Goal: Task Accomplishment & Management: Use online tool/utility

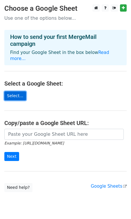
click at [14, 91] on link "Select..." at bounding box center [15, 95] width 22 height 9
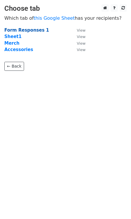
click at [32, 30] on strong "Form Responses 1" at bounding box center [26, 30] width 45 height 5
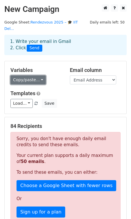
click at [36, 75] on link "Copy/paste..." at bounding box center [27, 79] width 35 height 9
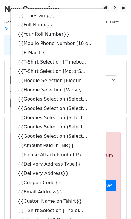
click at [117, 90] on h5 "Templates" at bounding box center [65, 93] width 110 height 6
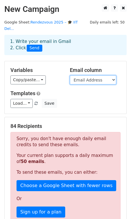
click at [101, 75] on select "Timestamp Full Name Your Roll Number Mobile Phone Number (10 digits only) E-Mai…" at bounding box center [93, 79] width 46 height 9
click at [70, 75] on select "Timestamp Full Name Your Roll Number Mobile Phone Number (10 digits only) E-Mai…" at bounding box center [93, 79] width 46 height 9
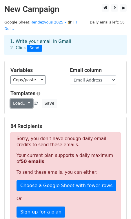
click at [24, 99] on link "Load..." at bounding box center [21, 103] width 22 height 9
click at [83, 90] on h5 "Templates" at bounding box center [65, 93] width 110 height 6
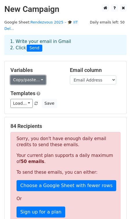
click at [34, 75] on link "Copy/paste..." at bounding box center [27, 79] width 35 height 9
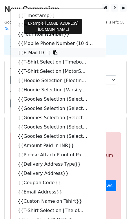
click at [37, 48] on link "{{E-Mail ID }}" at bounding box center [58, 52] width 95 height 9
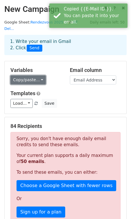
click at [34, 75] on link "Copy/paste..." at bounding box center [27, 79] width 35 height 9
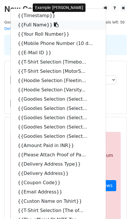
click at [33, 20] on link "{{Full Name}}" at bounding box center [58, 24] width 95 height 9
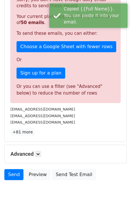
scroll to position [143, 0]
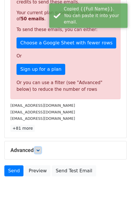
click at [39, 148] on icon at bounding box center [37, 149] width 3 height 3
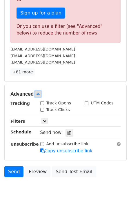
scroll to position [199, 0]
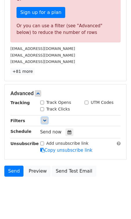
click at [42, 117] on link at bounding box center [44, 120] width 6 height 6
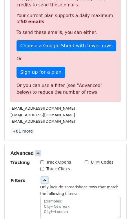
scroll to position [135, 0]
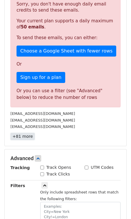
click at [22, 133] on link "+81 more" at bounding box center [22, 136] width 24 height 7
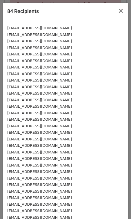
click at [26, 29] on small "me2251479@mech.iitd.ac.in" at bounding box center [39, 28] width 65 height 4
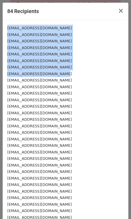
drag, startPoint x: 8, startPoint y: 28, endPoint x: 68, endPoint y: 73, distance: 75.1
click at [68, 73] on div "adithyasajeevan03@gmail.com" at bounding box center [65, 73] width 117 height 7
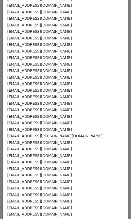
scroll to position [0, 0]
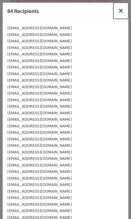
click at [120, 13] on span "×" at bounding box center [121, 11] width 6 height 8
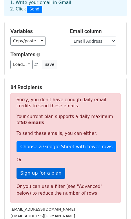
scroll to position [56, 0]
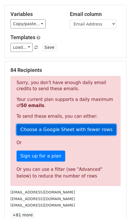
click at [50, 124] on link "Choose a Google Sheet with fewer rows" at bounding box center [67, 129] width 100 height 11
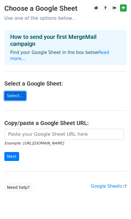
click at [17, 91] on link "Select..." at bounding box center [15, 95] width 22 height 9
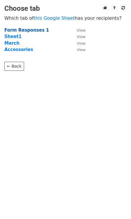
click at [33, 30] on strong "Form Responses 1" at bounding box center [26, 30] width 45 height 5
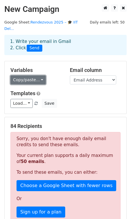
click at [38, 75] on link "Copy/paste..." at bounding box center [27, 79] width 35 height 9
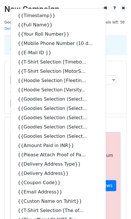
click at [116, 44] on div "1. Write your email in Gmail 2. Click Send" at bounding box center [65, 44] width 119 height 13
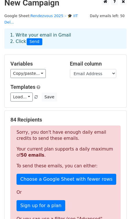
scroll to position [7, 0]
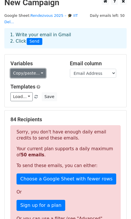
click at [36, 69] on link "Copy/paste..." at bounding box center [27, 73] width 35 height 9
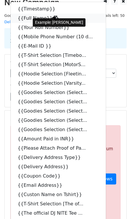
click at [34, 14] on link "{{Full Name}}" at bounding box center [58, 18] width 95 height 9
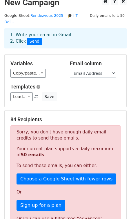
scroll to position [0, 0]
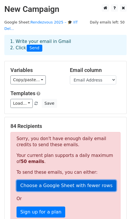
click at [46, 181] on link "Choose a Google Sheet with fewer rows" at bounding box center [67, 185] width 100 height 11
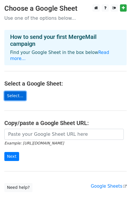
click at [13, 91] on link "Select..." at bounding box center [15, 95] width 22 height 9
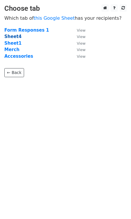
click at [14, 37] on strong "Sheet4" at bounding box center [12, 36] width 17 height 5
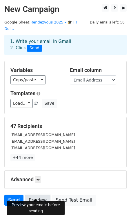
click at [34, 195] on link "Preview" at bounding box center [38, 200] width 26 height 11
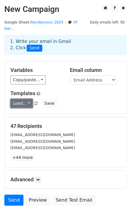
click at [28, 99] on link "Load..." at bounding box center [21, 103] width 22 height 9
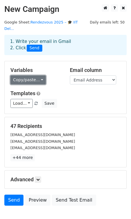
click at [40, 75] on link "Copy/paste..." at bounding box center [27, 79] width 35 height 9
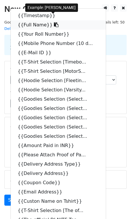
click at [54, 22] on icon at bounding box center [56, 24] width 5 height 5
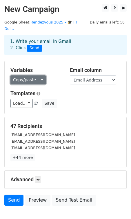
click at [37, 75] on link "Copy/paste..." at bounding box center [27, 79] width 35 height 9
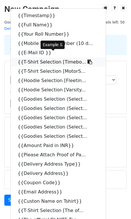
click at [88, 59] on icon at bounding box center [90, 61] width 5 height 5
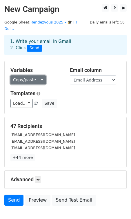
click at [37, 75] on link "Copy/paste..." at bounding box center [27, 79] width 35 height 9
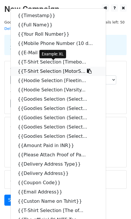
click at [87, 69] on icon at bounding box center [89, 71] width 5 height 5
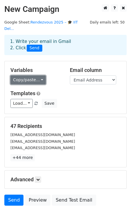
click at [35, 75] on link "Copy/paste..." at bounding box center [27, 79] width 35 height 9
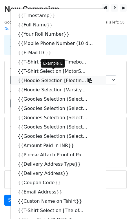
click at [88, 78] on icon at bounding box center [90, 80] width 5 height 5
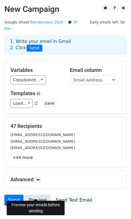
click at [32, 195] on link "Preview" at bounding box center [38, 200] width 26 height 11
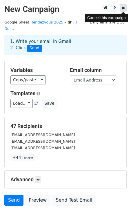
click at [125, 7] on icon at bounding box center [123, 8] width 3 height 4
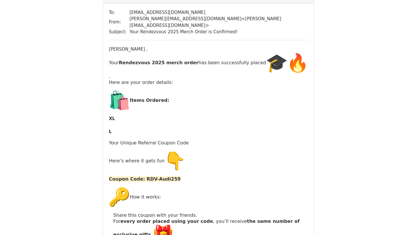
scroll to position [57, 0]
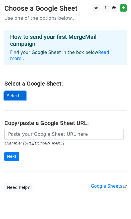
click at [16, 91] on link "Select..." at bounding box center [15, 95] width 22 height 9
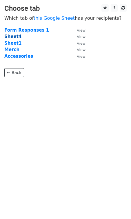
click at [14, 36] on strong "Sheet4" at bounding box center [12, 36] width 17 height 5
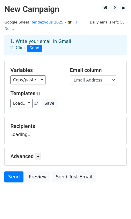
click at [58, 38] on div "1. Write your email in Gmail 2. Click Send" at bounding box center [65, 44] width 119 height 13
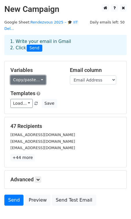
click at [33, 75] on link "Copy/paste..." at bounding box center [27, 79] width 35 height 9
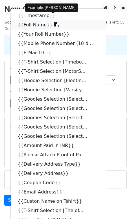
click at [54, 22] on icon at bounding box center [56, 24] width 5 height 5
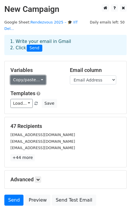
click at [25, 76] on link "Copy/paste..." at bounding box center [27, 79] width 35 height 9
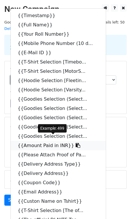
scroll to position [30, 0]
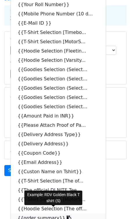
click at [67, 215] on icon at bounding box center [69, 217] width 5 height 5
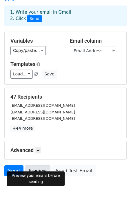
click at [37, 165] on link "Preview" at bounding box center [38, 170] width 26 height 11
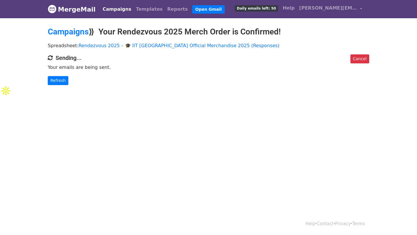
click at [112, 11] on link "Campaigns" at bounding box center [116, 9] width 33 height 12
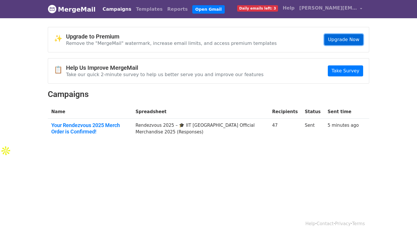
click at [345, 39] on link "Upgrade Now" at bounding box center [344, 39] width 39 height 11
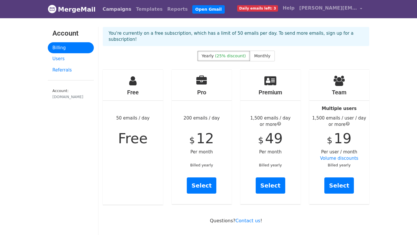
click at [108, 11] on link "Campaigns" at bounding box center [116, 9] width 33 height 12
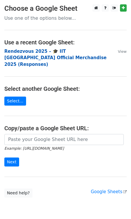
click at [32, 52] on strong "Rendezvous 2025 – 🎓 IIT [GEOGRAPHIC_DATA] Official Merchandise 2025 (Responses)" at bounding box center [55, 58] width 102 height 18
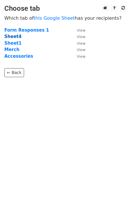
click at [14, 36] on strong "Sheet4" at bounding box center [12, 36] width 17 height 5
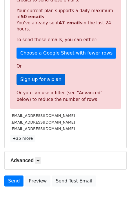
scroll to position [152, 0]
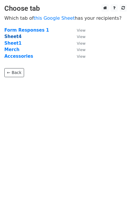
click at [15, 36] on strong "Sheet4" at bounding box center [12, 36] width 17 height 5
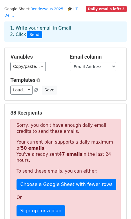
scroll to position [13, 0]
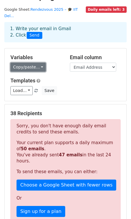
click at [39, 63] on link "Copy/paste..." at bounding box center [27, 67] width 35 height 9
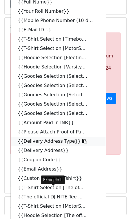
scroll to position [155, 0]
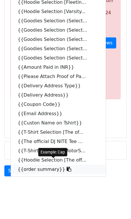
click at [67, 167] on icon at bounding box center [69, 169] width 5 height 5
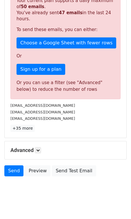
scroll to position [0, 0]
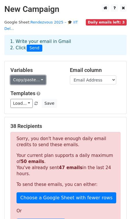
click at [31, 75] on link "Copy/paste..." at bounding box center [27, 79] width 35 height 9
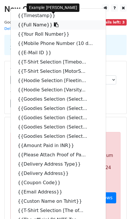
click at [54, 22] on icon at bounding box center [56, 24] width 5 height 5
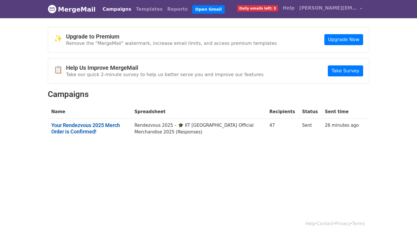
click at [97, 126] on link "Your Rendezvous 2025 Merch Order is Confirmed!" at bounding box center [89, 128] width 76 height 12
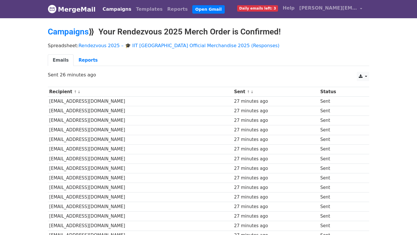
click at [89, 101] on td "me2251479@mech.iitd.ac.in" at bounding box center [140, 102] width 185 height 10
click at [63, 103] on td "me2251479@mech.iitd.ac.in" at bounding box center [140, 102] width 185 height 10
click at [88, 58] on link "Reports" at bounding box center [88, 60] width 29 height 12
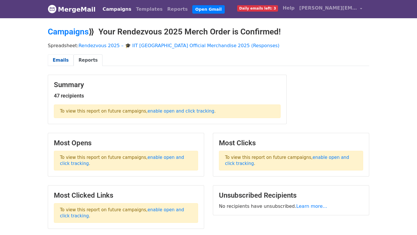
click at [62, 61] on link "Emails" at bounding box center [61, 60] width 26 height 12
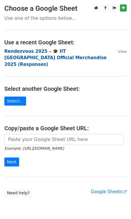
click at [28, 51] on strong "Rendezvous 2025 – 🎓 IIT [GEOGRAPHIC_DATA] Official Merchandise 2025 (Responses)" at bounding box center [55, 58] width 102 height 18
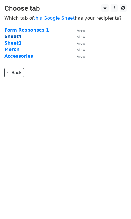
click at [14, 35] on strong "Sheet4" at bounding box center [12, 36] width 17 height 5
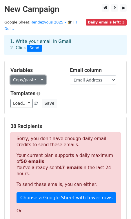
click at [37, 75] on link "Copy/paste..." at bounding box center [27, 79] width 35 height 9
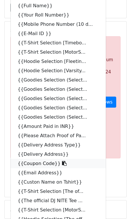
scroll to position [155, 0]
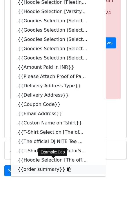
click at [67, 167] on icon at bounding box center [69, 169] width 5 height 5
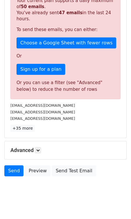
scroll to position [0, 0]
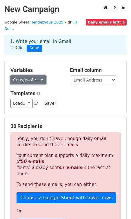
click at [39, 75] on link "Copy/paste..." at bounding box center [27, 79] width 35 height 9
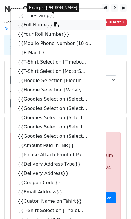
click at [54, 22] on icon at bounding box center [56, 24] width 5 height 5
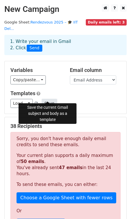
click at [52, 99] on button "Save" at bounding box center [49, 103] width 15 height 9
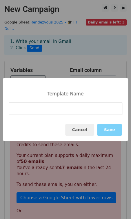
click at [72, 108] on input at bounding box center [66, 108] width 114 height 12
type input "Order summaryb and confirmation"
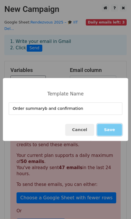
click at [113, 130] on button "Save" at bounding box center [109, 130] width 25 height 12
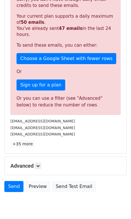
scroll to position [155, 0]
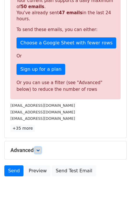
click at [40, 148] on icon at bounding box center [37, 149] width 3 height 3
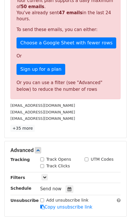
click at [41, 157] on input "Track Opens" at bounding box center [42, 159] width 4 height 4
checkbox input "true"
click at [42, 164] on input "Track Clicks" at bounding box center [42, 166] width 4 height 4
checkbox input "true"
click at [87, 157] on input "UTM Codes" at bounding box center [87, 159] width 4 height 4
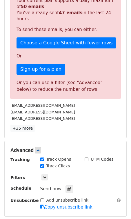
checkbox input "true"
click at [45, 175] on icon at bounding box center [44, 176] width 3 height 3
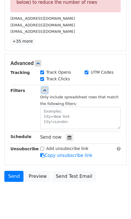
scroll to position [247, 0]
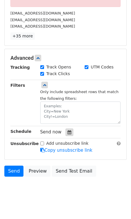
click at [68, 130] on icon at bounding box center [70, 132] width 4 height 4
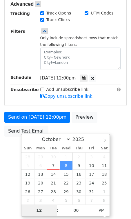
scroll to position [152, 0]
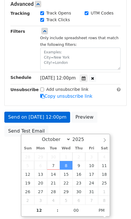
click at [56, 109] on form "Variables Copy/paste... {{Timestamp}} {{Full Name}} {{Your Roll Number}} {{Mobi…" at bounding box center [65, 24] width 122 height 231
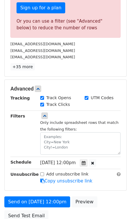
scroll to position [218, 0]
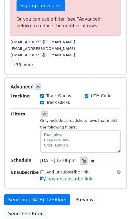
click at [86, 159] on icon at bounding box center [84, 161] width 4 height 4
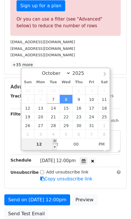
type input "2025-10-08 13:00"
type input "01"
click at [55, 142] on span at bounding box center [55, 141] width 4 height 6
type input "2025-10-08 14:00"
type input "02"
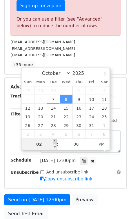
click at [55, 142] on span at bounding box center [55, 141] width 4 height 6
type input "2025-10-08 15:00"
type input "03"
click at [55, 142] on span at bounding box center [55, 141] width 4 height 6
type input "2025-10-08 16:00"
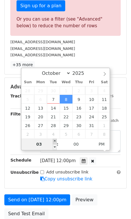
type input "04"
click at [55, 142] on span at bounding box center [55, 141] width 4 height 6
type input "2025-10-08 17:00"
type input "05"
click at [55, 142] on span at bounding box center [55, 141] width 4 height 6
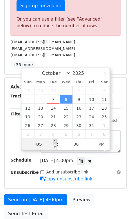
scroll to position [152, 0]
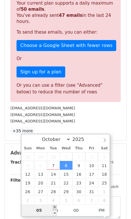
click at [55, 142] on select "October November December" at bounding box center [55, 139] width 32 height 6
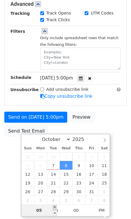
scroll to position [261, 0]
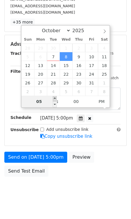
type input "2025-10-08 18:00"
type input "06"
click at [54, 100] on span at bounding box center [55, 99] width 4 height 6
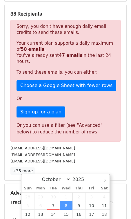
click at [54, 100] on form "Variables Copy/paste... {{Timestamp}} {{Full Name}} {{Your Roll Number}} {{Mobi…" at bounding box center [65, 138] width 122 height 379
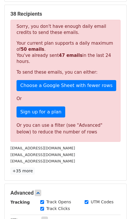
click at [86, 112] on div "Sorry, you don't have enough daily email credits to send these emails. Your cur…" at bounding box center [65, 81] width 110 height 122
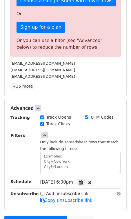
scroll to position [261, 0]
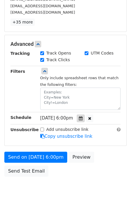
click at [83, 116] on icon at bounding box center [81, 118] width 4 height 4
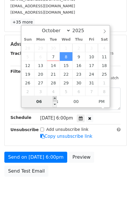
type input "2025-10-08 19:00"
type input "07"
click at [55, 99] on span at bounding box center [55, 99] width 4 height 6
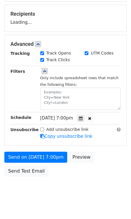
click at [55, 99] on form "Variables Copy/paste... {{Timestamp}} {{Full Name}} {{Your Roll Number}} {{Mobi…" at bounding box center [65, 64] width 122 height 231
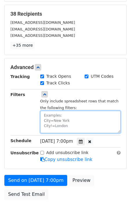
click at [88, 114] on textarea at bounding box center [80, 122] width 81 height 22
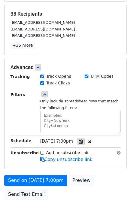
click at [83, 139] on icon at bounding box center [81, 141] width 4 height 4
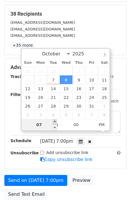
type input "2025-10-08 20:00"
type input "08"
click at [54, 121] on span at bounding box center [55, 122] width 4 height 6
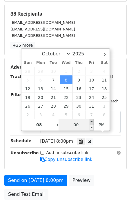
type input "2025-10-08 20:05"
type input "05"
click at [92, 121] on span at bounding box center [92, 122] width 4 height 6
type input "2025-10-08 20:10"
type input "10"
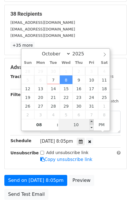
click at [92, 121] on span at bounding box center [92, 122] width 4 height 6
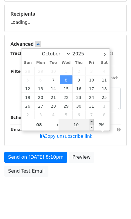
type input "2025-10-08 20:15"
type input "15"
click at [92, 121] on span at bounding box center [92, 122] width 4 height 6
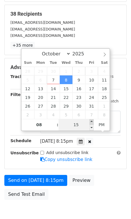
type input "2025-10-08 20:20"
type input "20"
click at [92, 121] on span at bounding box center [92, 122] width 4 height 6
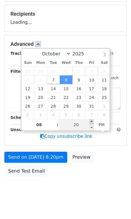
type input "2025-10-08 20:25"
type input "25"
click at [92, 121] on span at bounding box center [92, 122] width 4 height 6
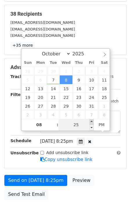
type input "2025-10-08 20:30"
type input "30"
click at [92, 121] on span at bounding box center [92, 122] width 4 height 6
click at [106, 155] on div "Add unsubscribe link Copy unsubscribe link" at bounding box center [80, 156] width 89 height 13
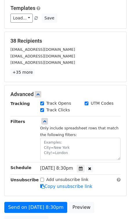
scroll to position [135, 0]
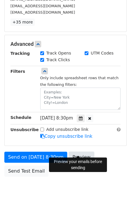
click at [79, 152] on link "Preview" at bounding box center [82, 157] width 26 height 11
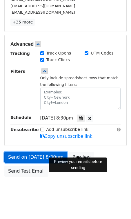
click at [41, 152] on link "Send on Oct 8 at 8:30pm" at bounding box center [35, 157] width 63 height 11
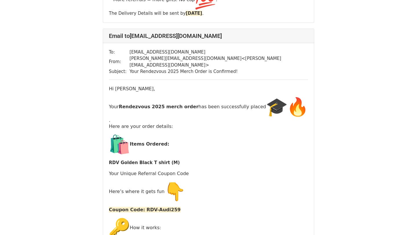
scroll to position [1173, 0]
